Goal: Ask a question: Seek information or help from site administrators or community

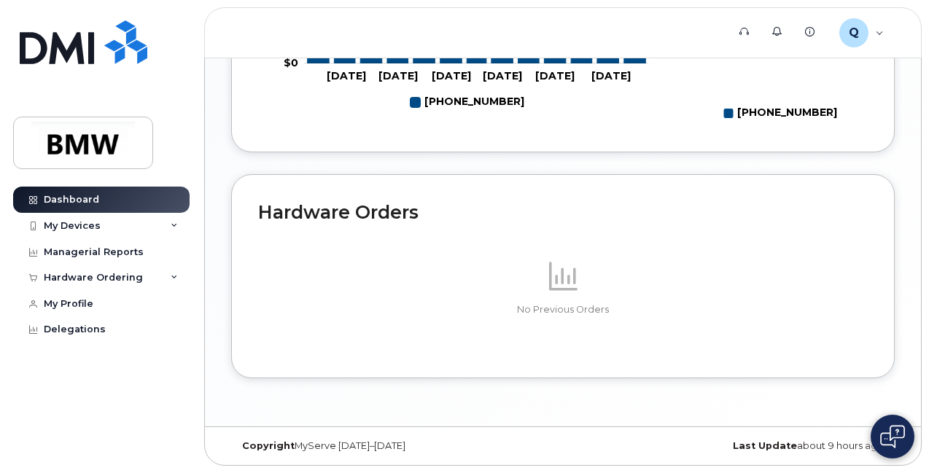
scroll to position [848, 0]
click at [86, 227] on div "My Devices" at bounding box center [72, 226] width 57 height 12
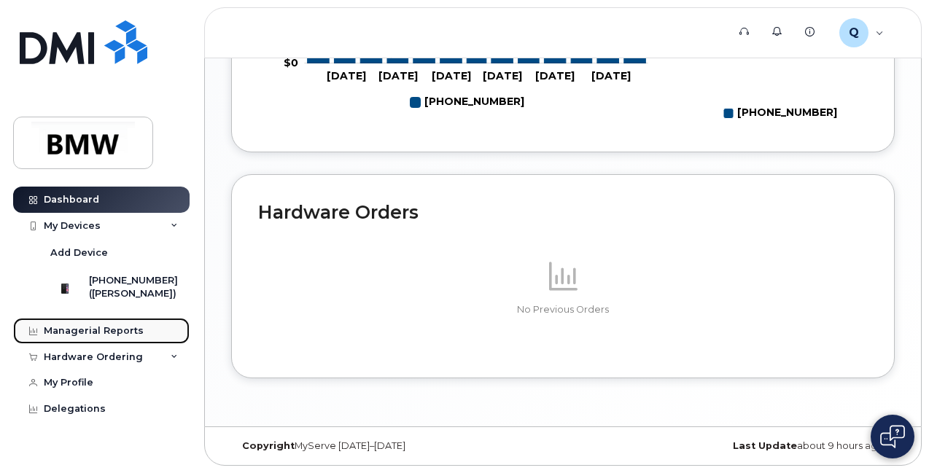
click at [120, 337] on div "Managerial Reports" at bounding box center [94, 331] width 100 height 12
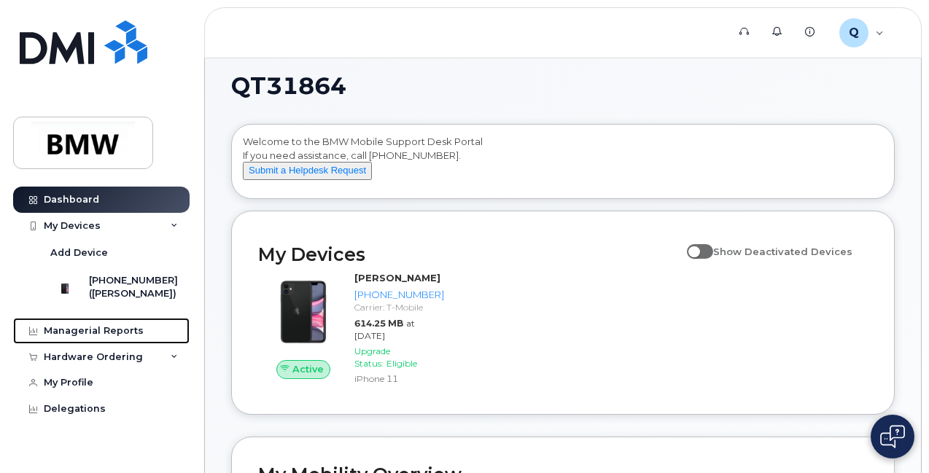
scroll to position [0, 0]
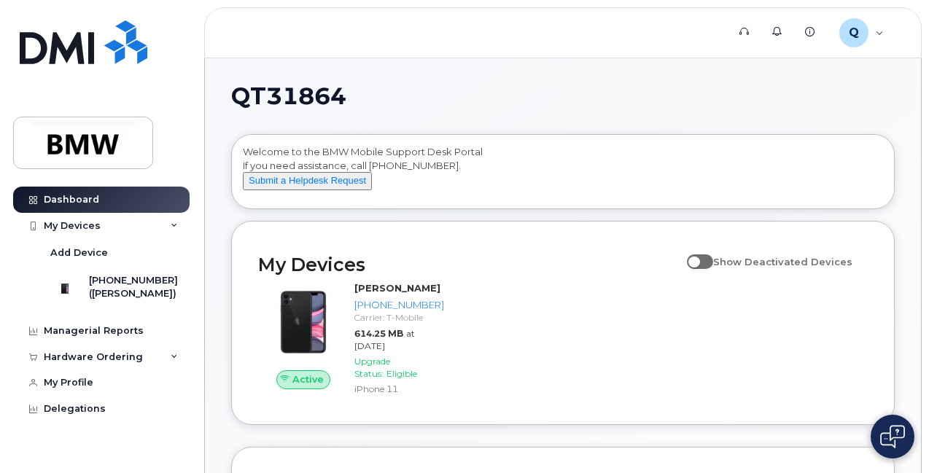
drag, startPoint x: 303, startPoint y: 200, endPoint x: 483, endPoint y: 254, distance: 188.7
click at [304, 190] on button "Submit a Helpdesk Request" at bounding box center [307, 181] width 129 height 18
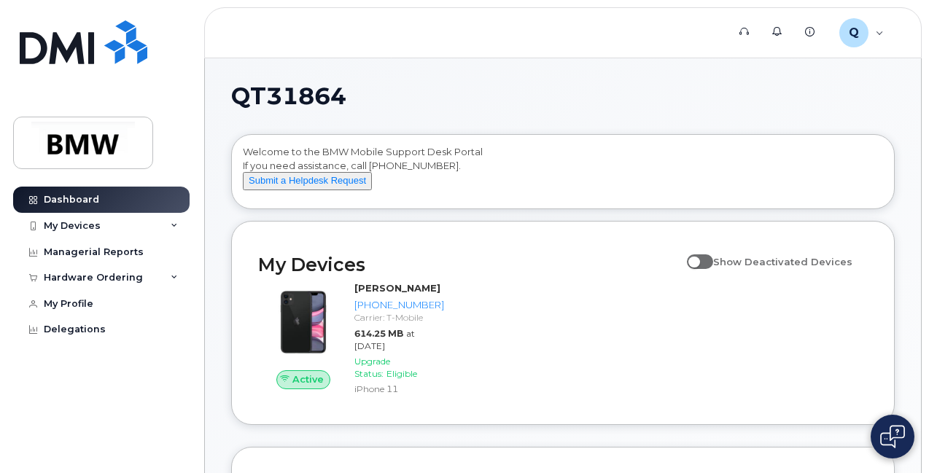
scroll to position [73, 0]
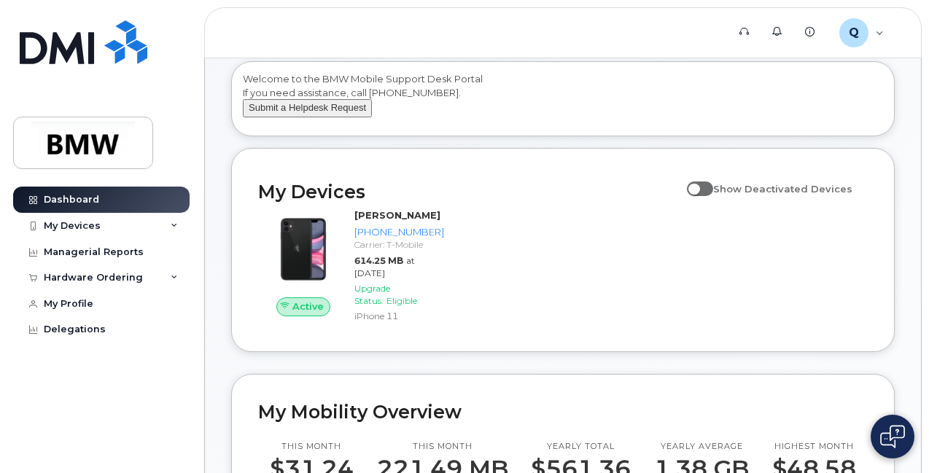
click at [321, 117] on button "Submit a Helpdesk Request" at bounding box center [307, 108] width 129 height 18
